Goal: Information Seeking & Learning: Learn about a topic

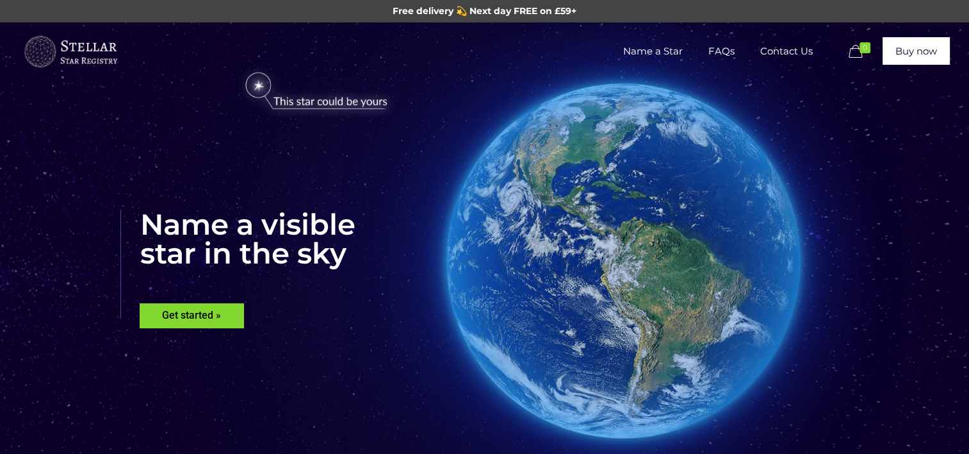
click at [90, 46] on img at bounding box center [70, 52] width 96 height 38
click at [170, 323] on rs-layer "Get started »" at bounding box center [192, 315] width 104 height 24
click at [722, 53] on span "FAQs" at bounding box center [722, 51] width 52 height 38
